Goal: Navigation & Orientation: Find specific page/section

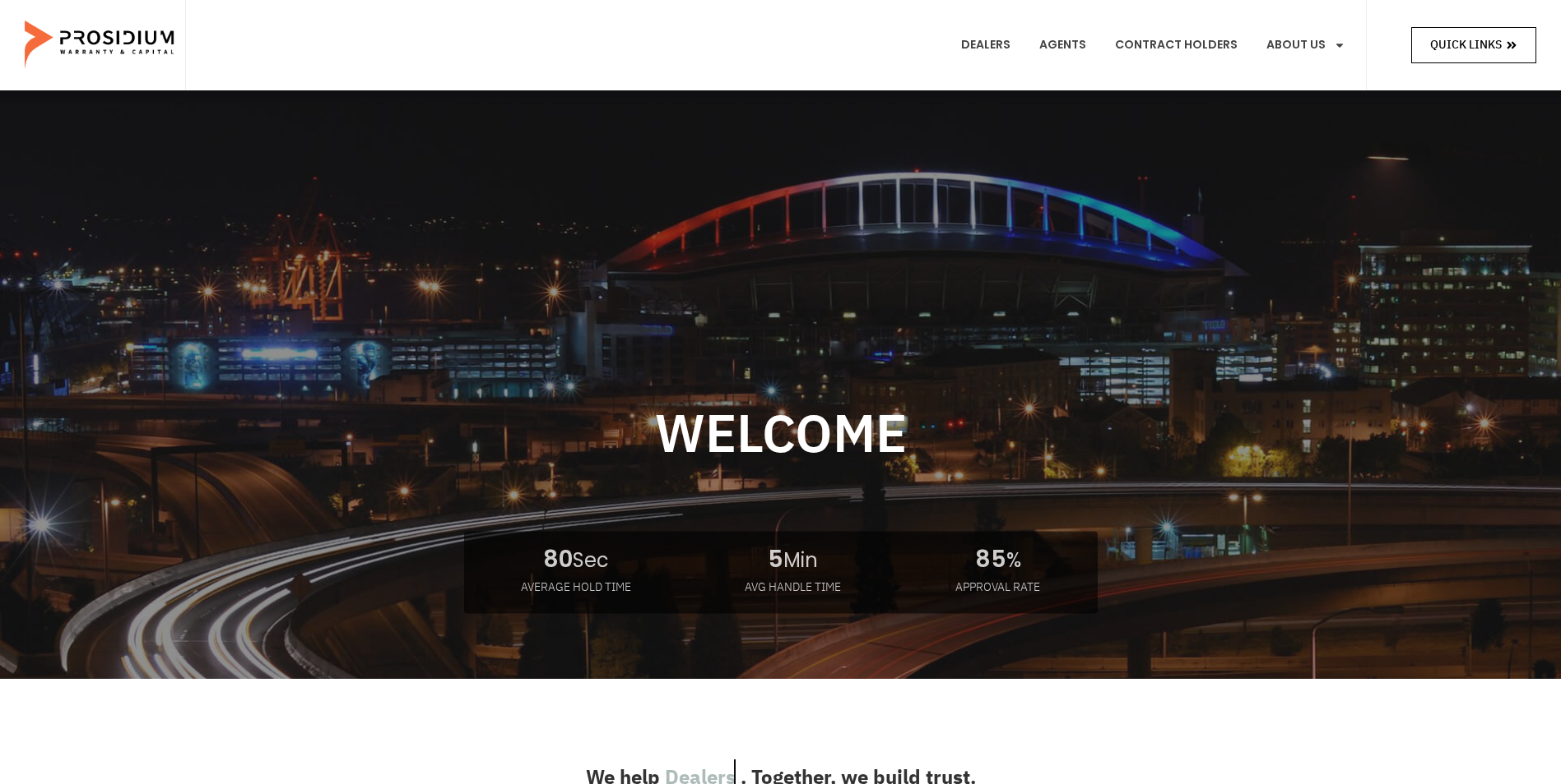
click at [1442, 58] on link "Quick Links" at bounding box center [1473, 44] width 125 height 36
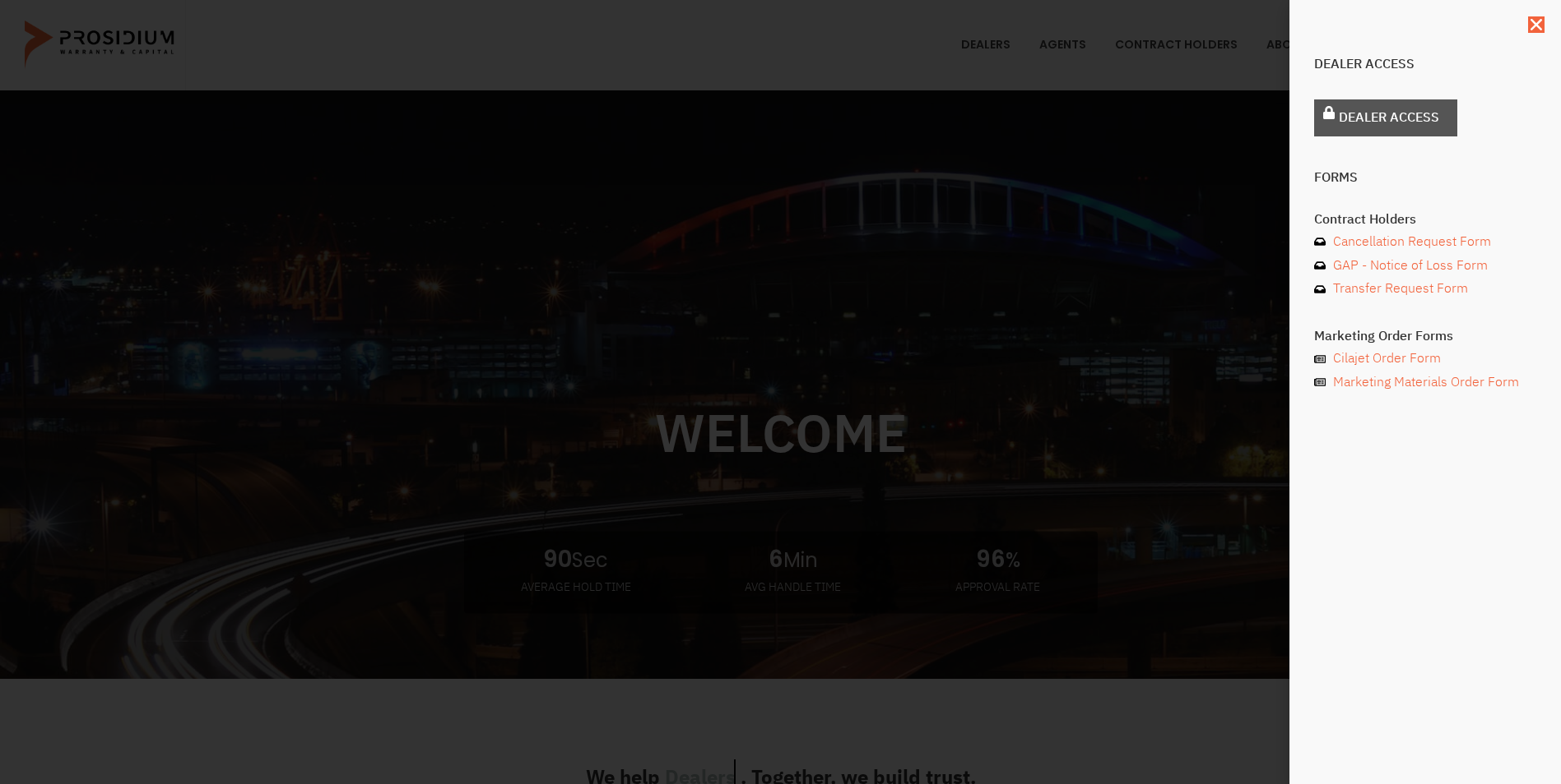
click at [1388, 126] on span "Dealer Access" at bounding box center [1389, 118] width 100 height 24
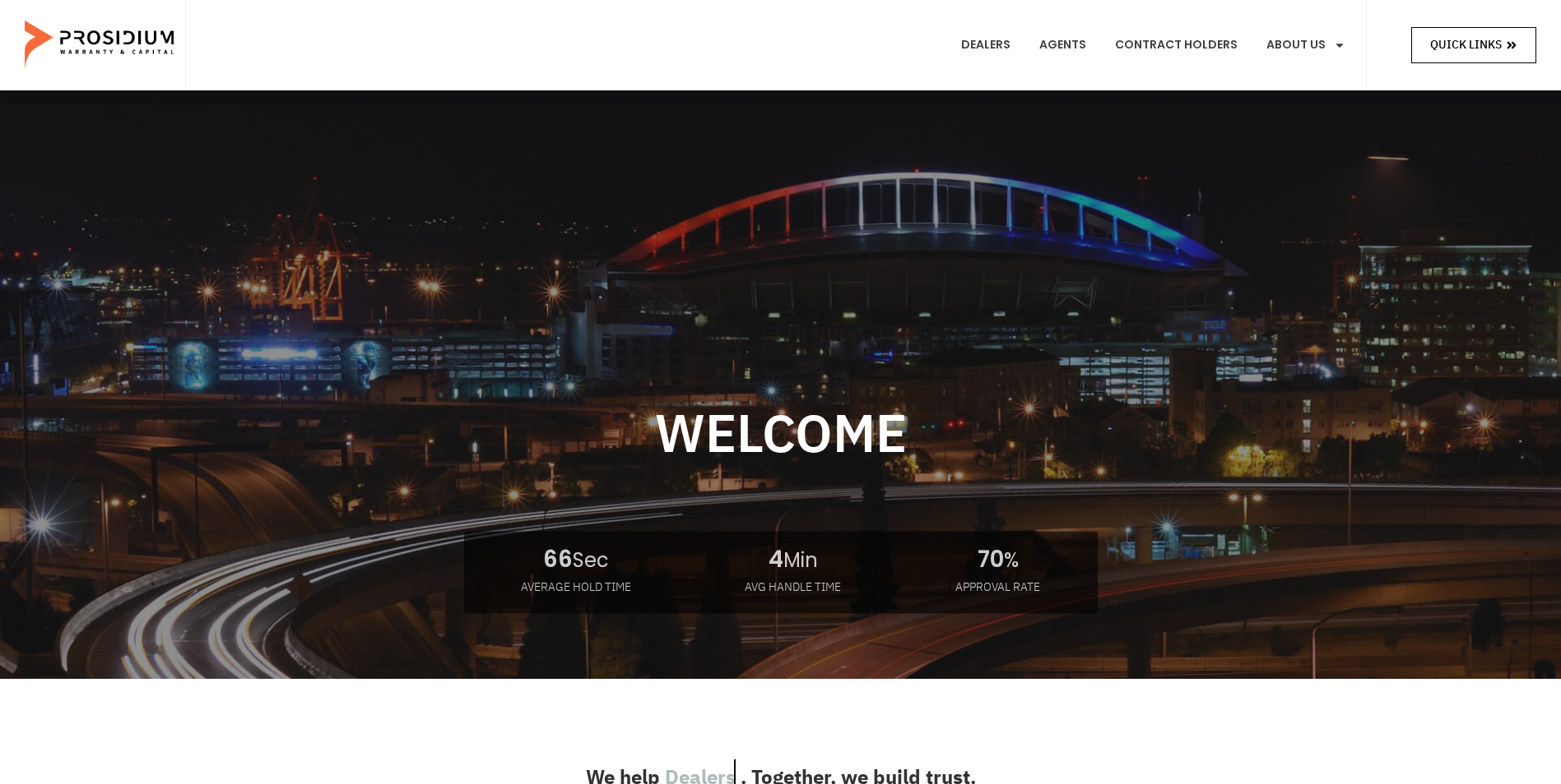
click at [1502, 42] on span "Quick Links" at bounding box center [1473, 44] width 87 height 20
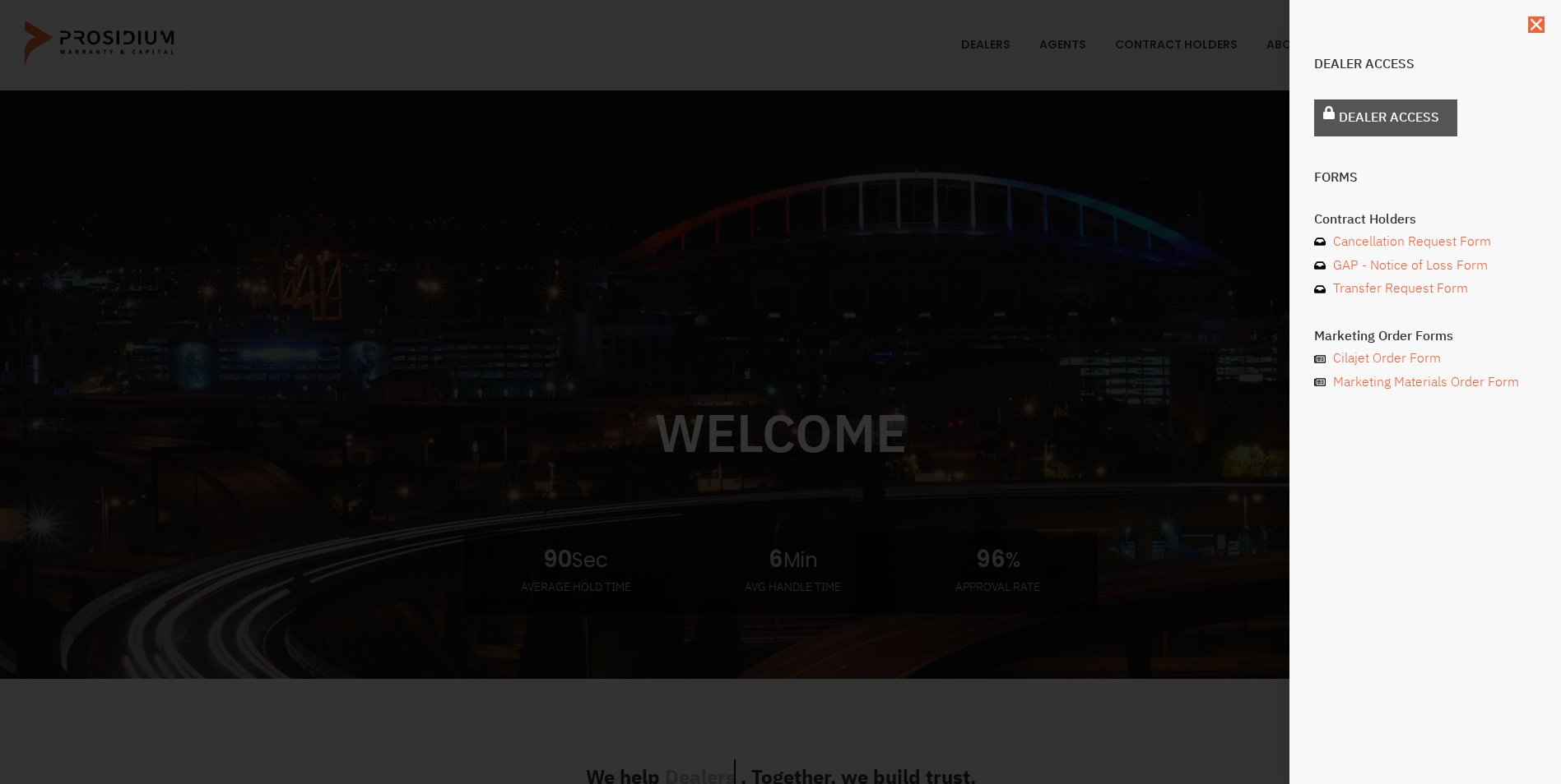
click at [1345, 114] on span "Dealer Access" at bounding box center [1389, 118] width 100 height 24
